Goal: Browse casually: Explore the website without a specific task or goal

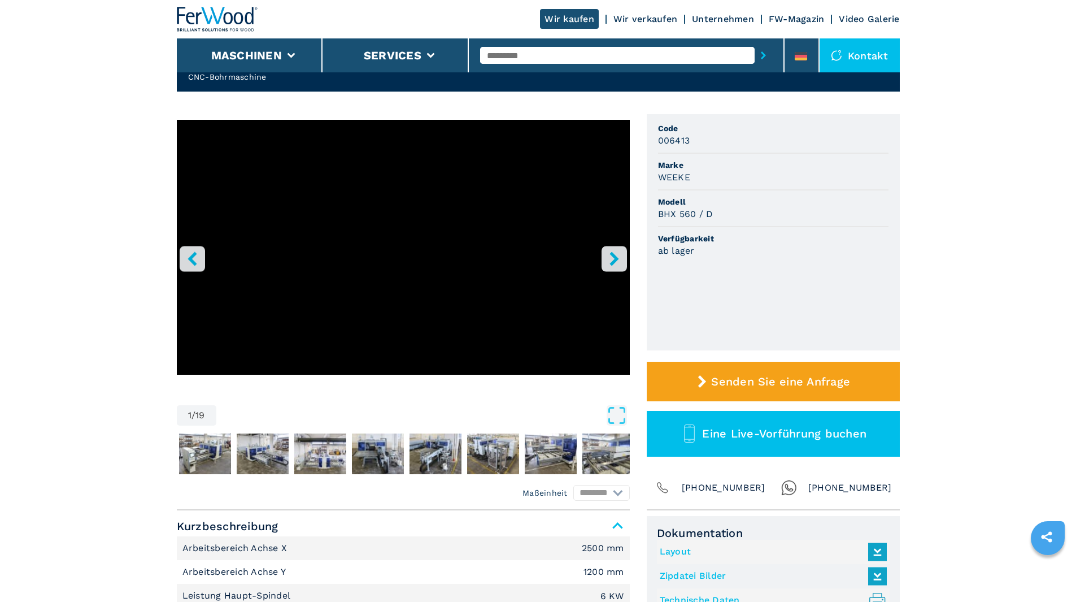
click at [616, 255] on icon "right-button" at bounding box center [614, 258] width 14 height 14
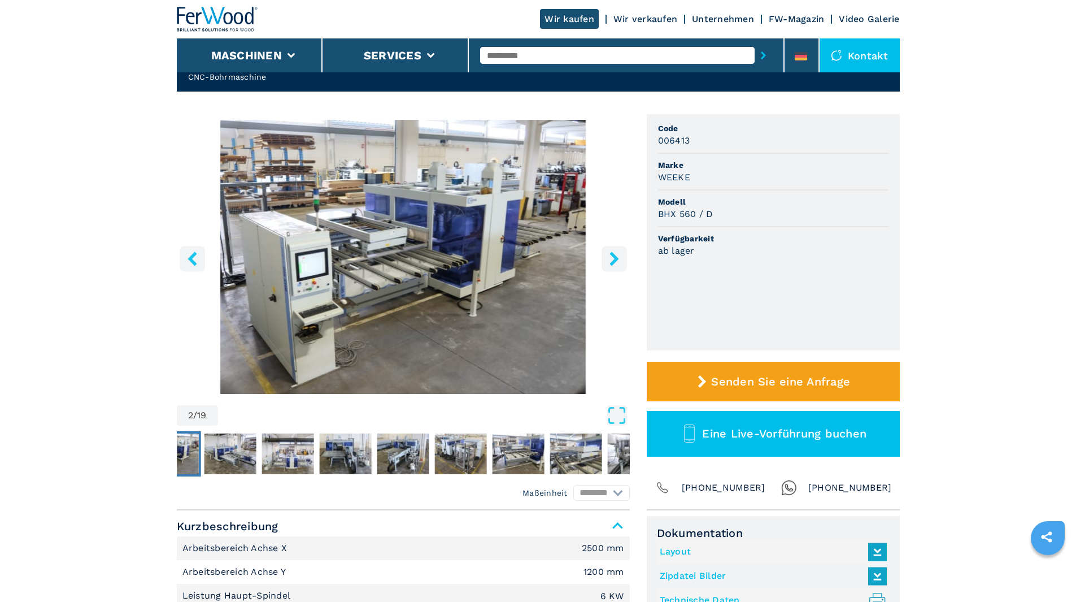
click at [616, 255] on icon "right-button" at bounding box center [614, 258] width 14 height 14
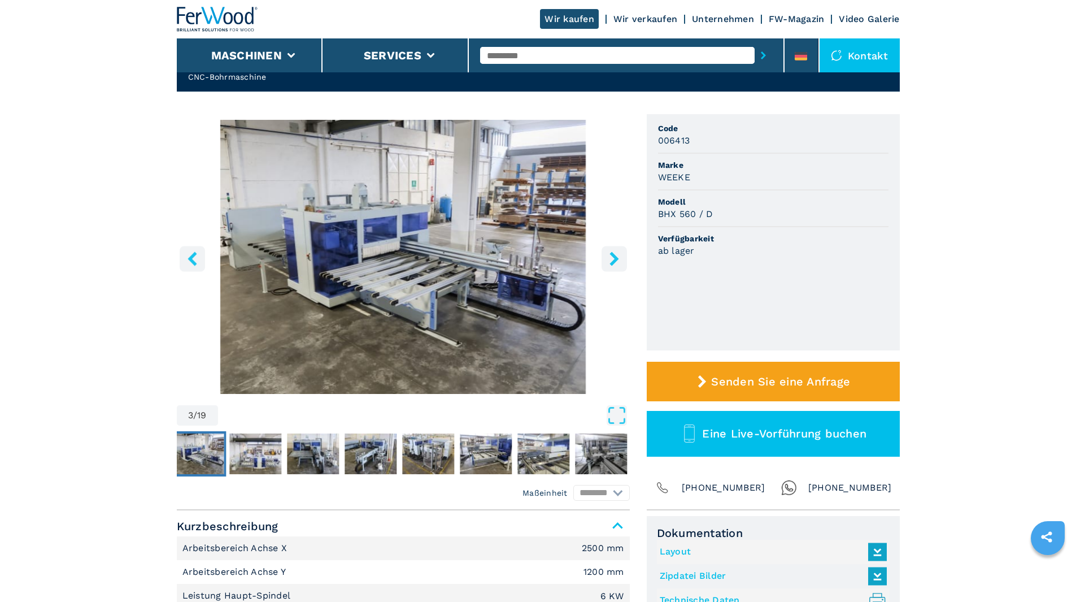
click at [612, 257] on icon "right-button" at bounding box center [614, 258] width 14 height 14
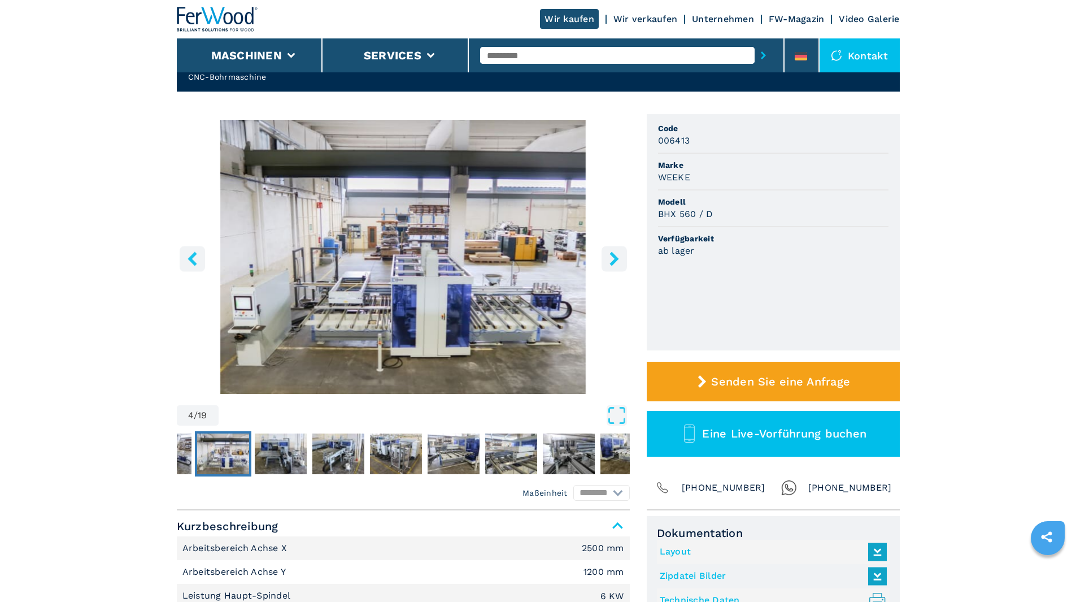
click at [612, 257] on icon "right-button" at bounding box center [614, 258] width 14 height 14
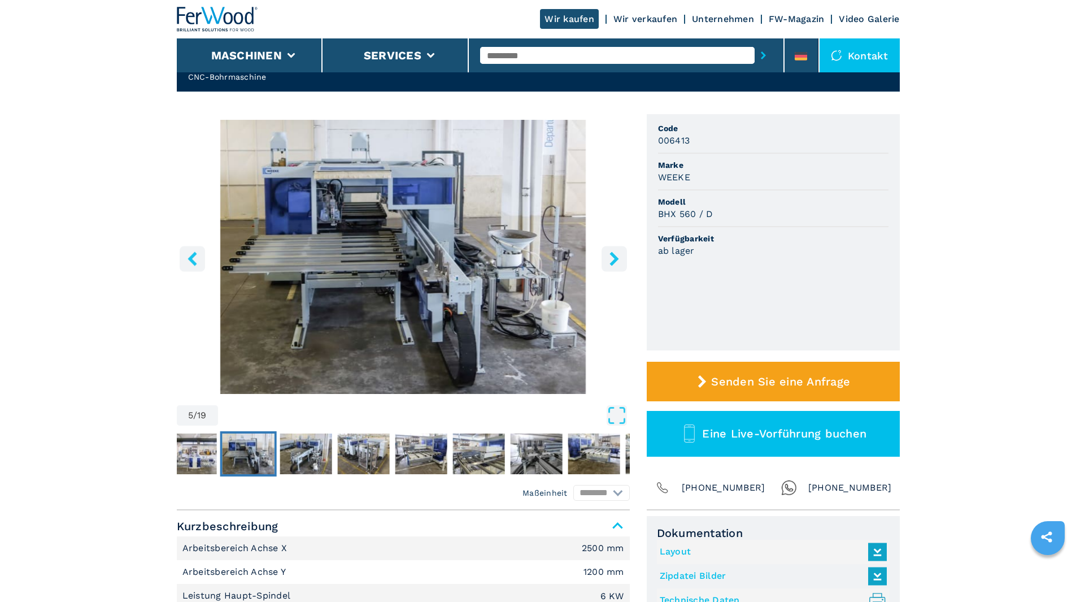
click at [616, 262] on icon "right-button" at bounding box center [614, 258] width 14 height 14
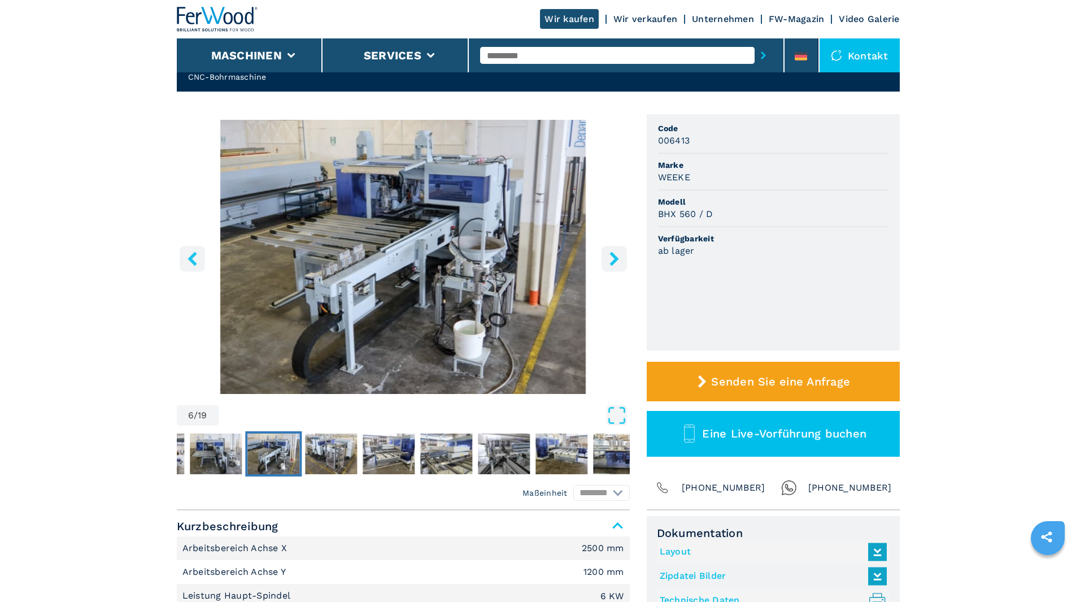
click at [616, 262] on icon "right-button" at bounding box center [614, 258] width 14 height 14
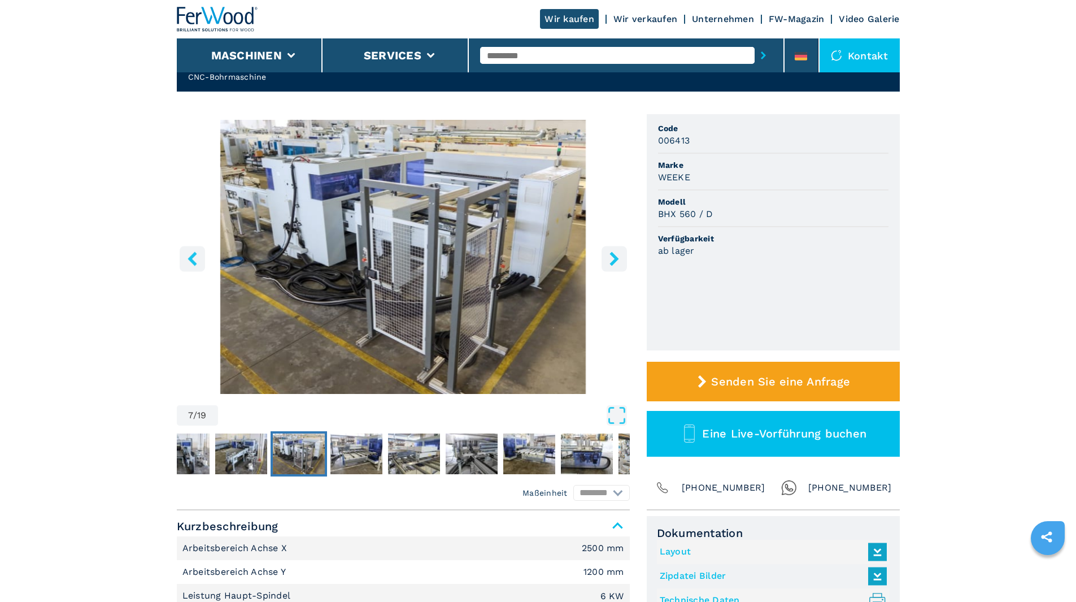
click at [616, 262] on icon "right-button" at bounding box center [614, 258] width 14 height 14
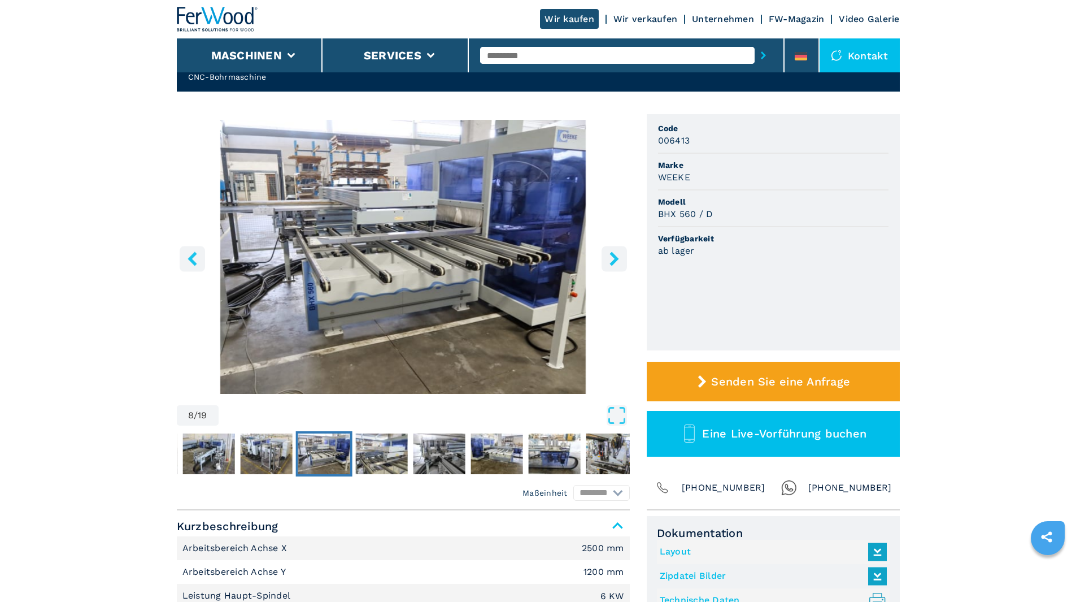
click at [616, 260] on icon "right-button" at bounding box center [613, 258] width 9 height 14
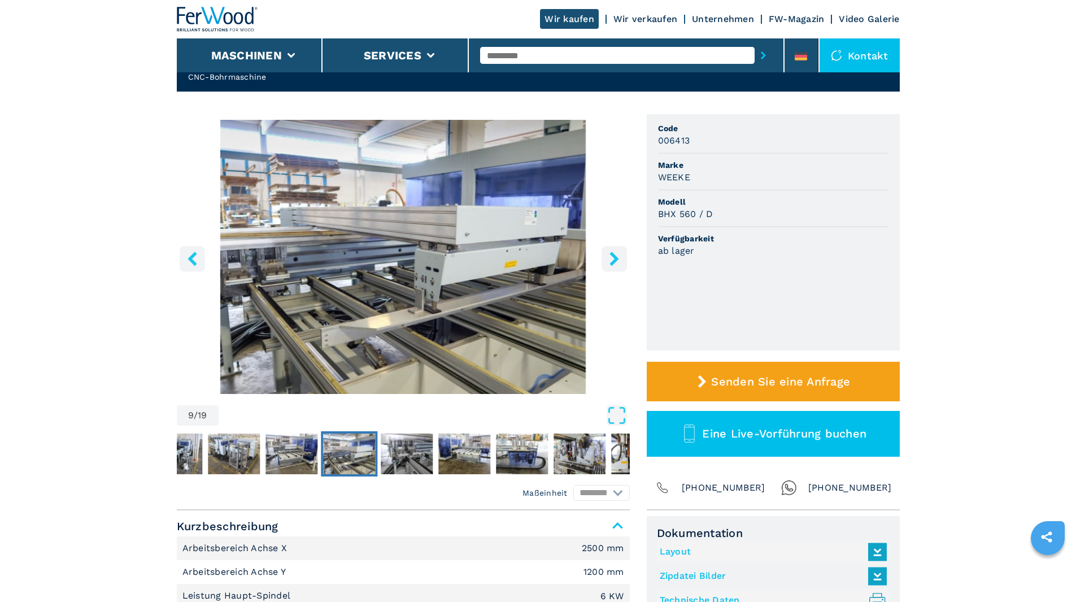
click at [616, 260] on icon "right-button" at bounding box center [613, 258] width 9 height 14
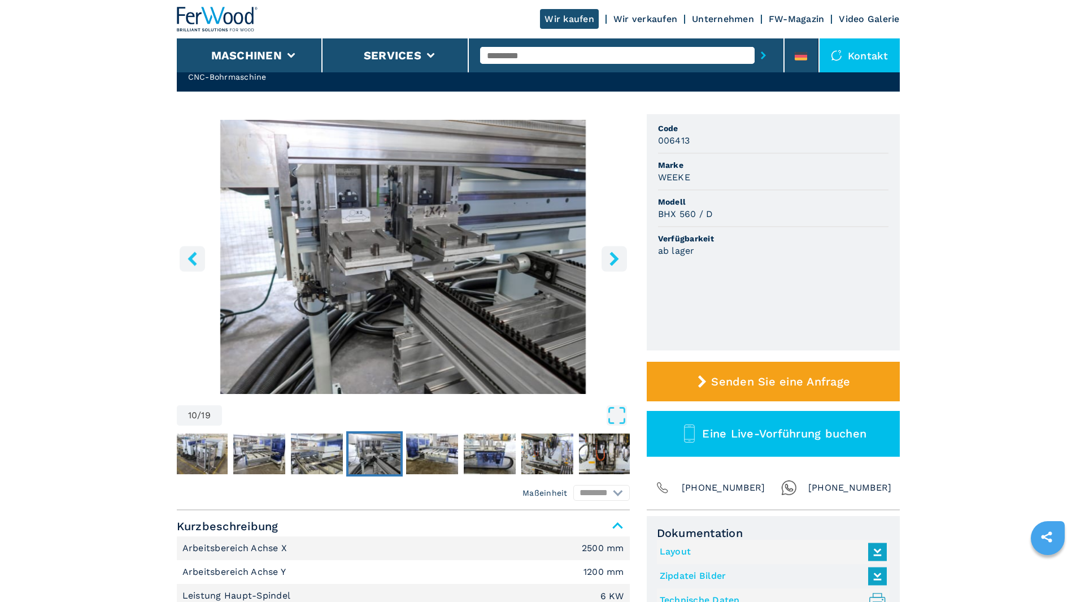
click at [616, 260] on icon "right-button" at bounding box center [613, 258] width 9 height 14
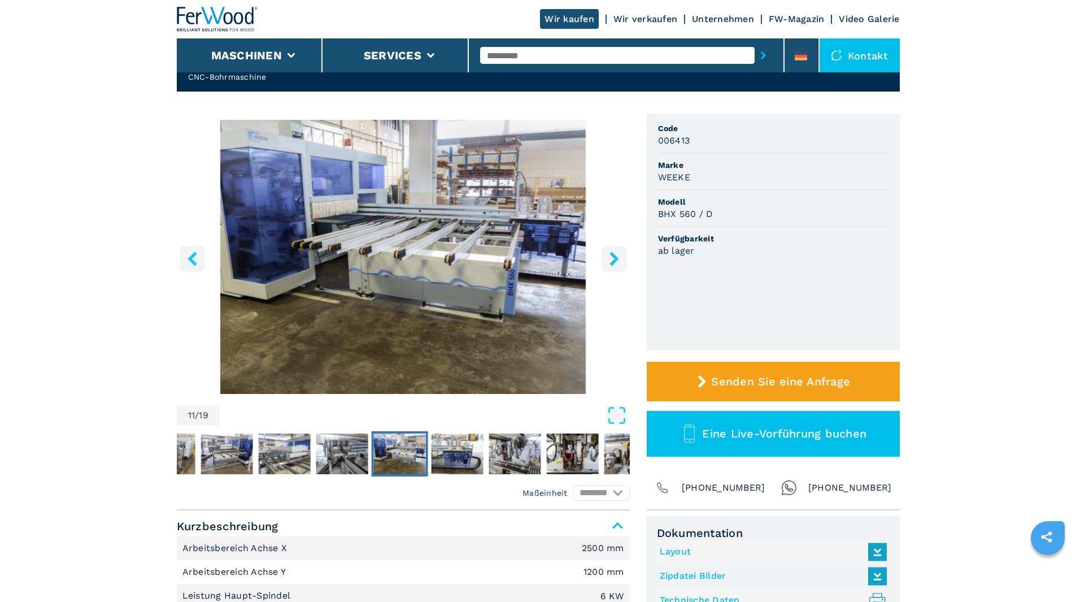
click at [613, 253] on icon "right-button" at bounding box center [613, 258] width 9 height 14
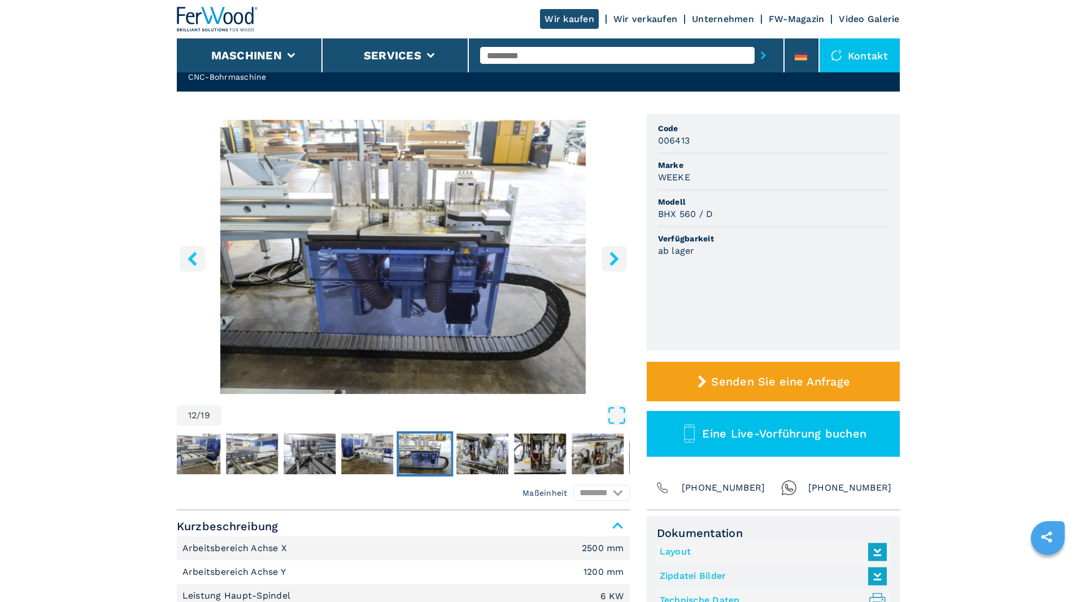
click at [617, 258] on icon "right-button" at bounding box center [613, 258] width 9 height 14
